Goal: Transaction & Acquisition: Purchase product/service

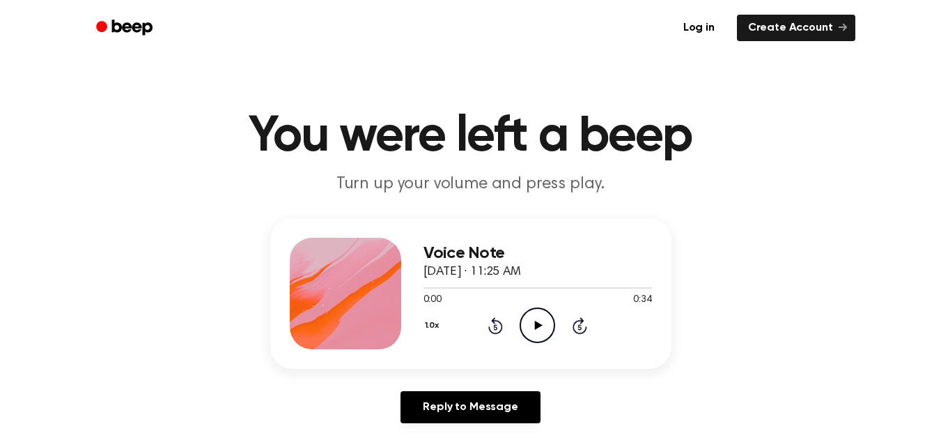
click at [537, 327] on icon at bounding box center [539, 324] width 8 height 9
click at [514, 284] on div at bounding box center [538, 286] width 228 height 11
click at [538, 333] on icon "Pause Audio" at bounding box center [538, 325] width 36 height 36
click at [525, 289] on div at bounding box center [538, 286] width 228 height 11
click at [536, 318] on icon "Play Audio" at bounding box center [538, 325] width 36 height 36
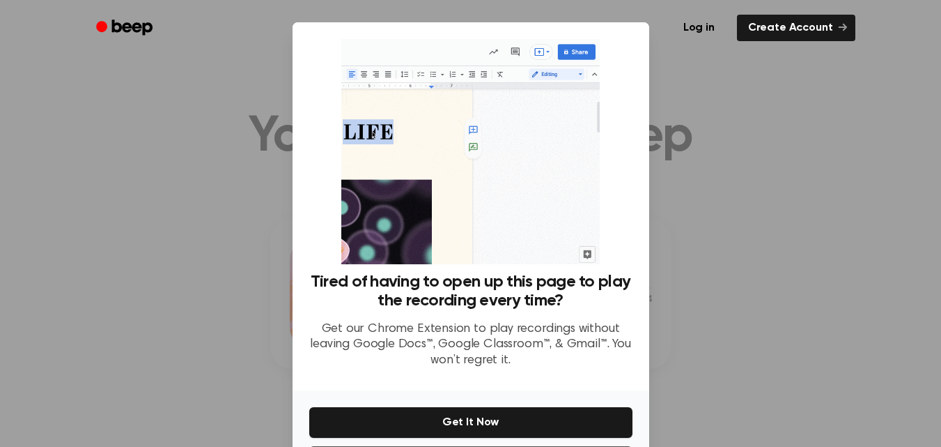
click at [189, 162] on div at bounding box center [470, 223] width 941 height 447
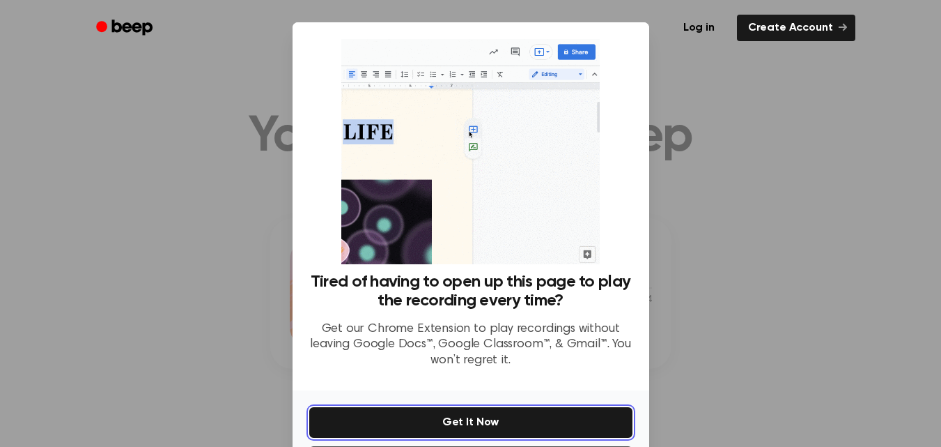
click at [472, 419] on button "Get It Now" at bounding box center [470, 422] width 323 height 31
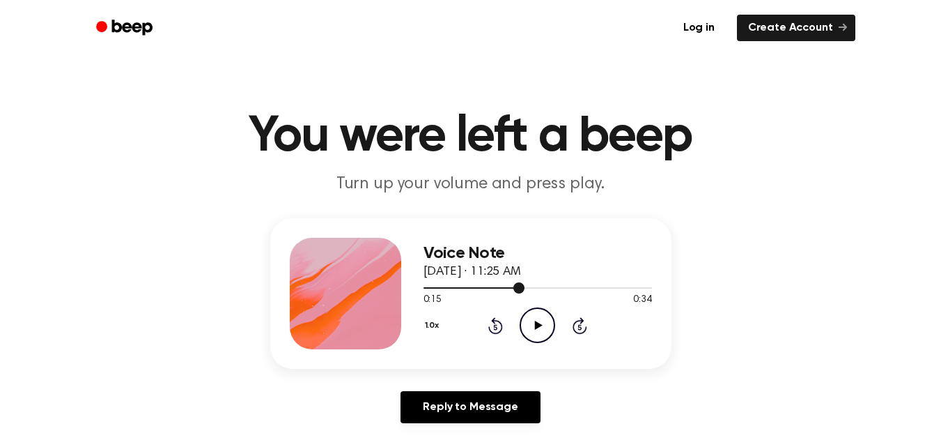
click at [493, 284] on div at bounding box center [538, 286] width 228 height 11
click at [537, 325] on icon at bounding box center [539, 324] width 8 height 9
click at [520, 289] on div at bounding box center [538, 286] width 228 height 11
click at [536, 323] on icon at bounding box center [537, 324] width 6 height 9
click at [547, 288] on div at bounding box center [501, 287] width 154 height 1
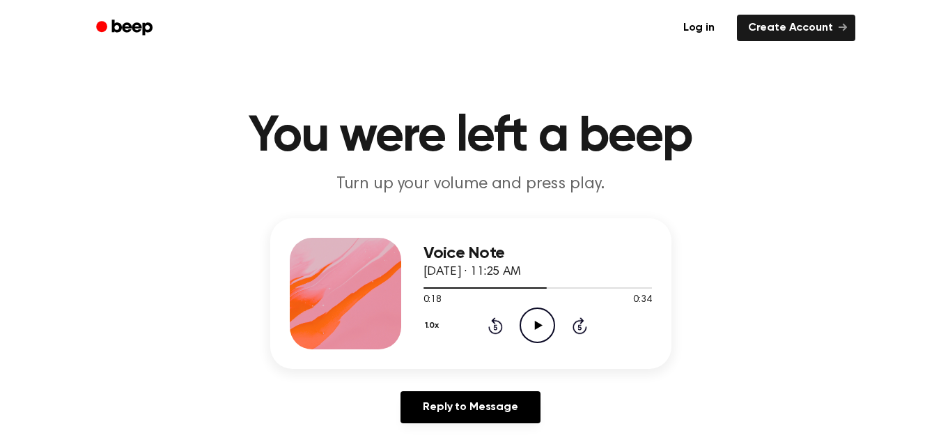
click at [534, 317] on icon "Play Audio" at bounding box center [538, 325] width 36 height 36
click at [514, 286] on div at bounding box center [538, 286] width 228 height 11
click at [534, 326] on icon at bounding box center [537, 324] width 6 height 9
click at [474, 286] on div at bounding box center [538, 286] width 228 height 11
click at [534, 323] on icon "Play Audio" at bounding box center [538, 325] width 36 height 36
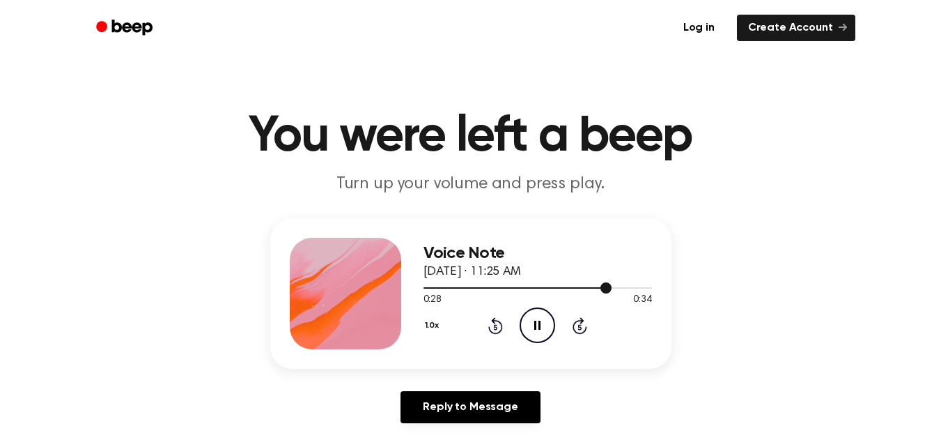
click at [481, 287] on div at bounding box center [518, 287] width 188 height 1
click at [490, 288] on div at bounding box center [516, 287] width 185 height 1
click at [463, 283] on div at bounding box center [538, 286] width 228 height 11
click at [442, 286] on div at bounding box center [538, 286] width 228 height 11
click at [495, 284] on div at bounding box center [538, 286] width 228 height 11
